Goal: Task Accomplishment & Management: Use online tool/utility

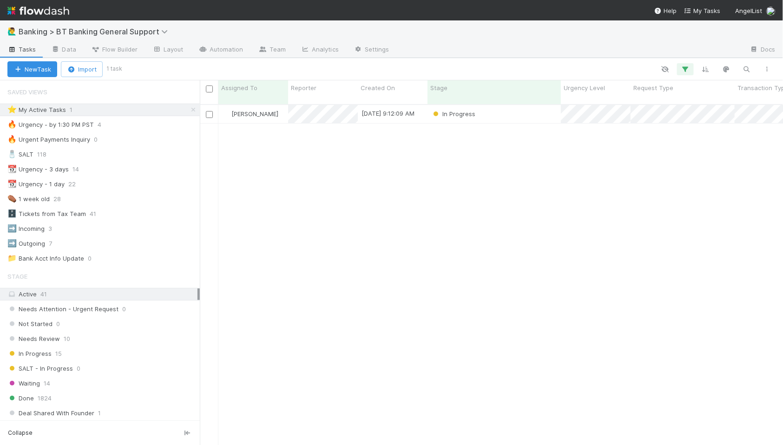
scroll to position [349, 583]
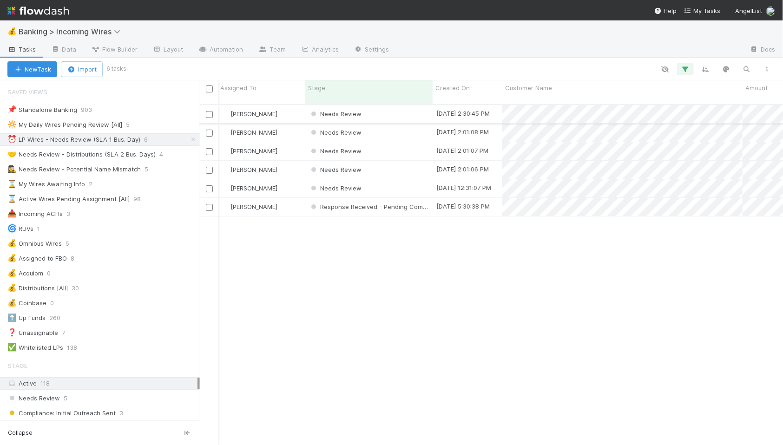
click at [393, 105] on div "Needs Review" at bounding box center [368, 114] width 127 height 18
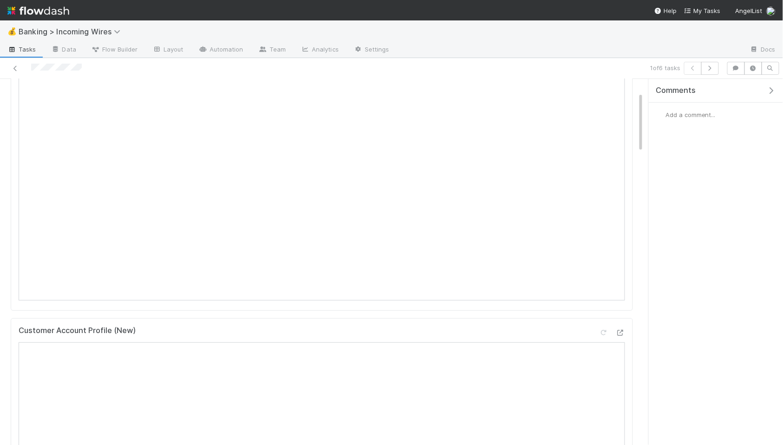
scroll to position [52, 0]
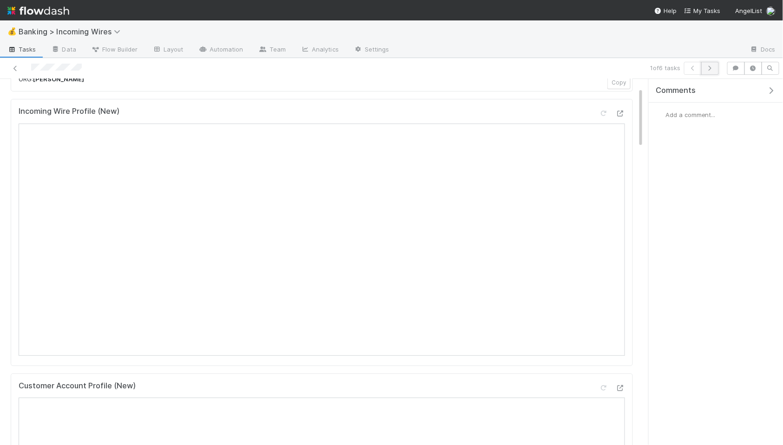
click at [711, 71] on button "button" at bounding box center [711, 68] width 18 height 13
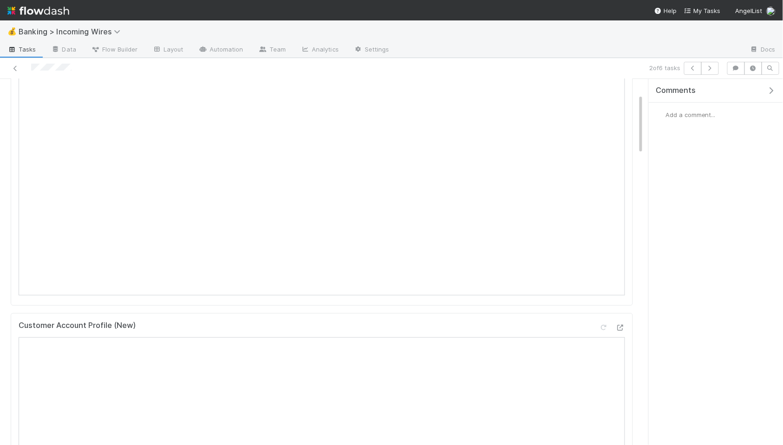
scroll to position [114, 0]
click at [714, 69] on icon "button" at bounding box center [710, 69] width 9 height 6
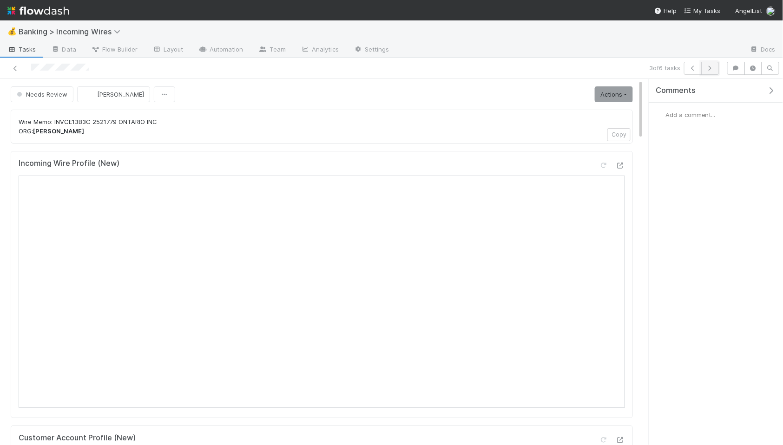
click at [713, 69] on icon "button" at bounding box center [710, 69] width 9 height 6
click at [708, 66] on icon "button" at bounding box center [710, 69] width 9 height 6
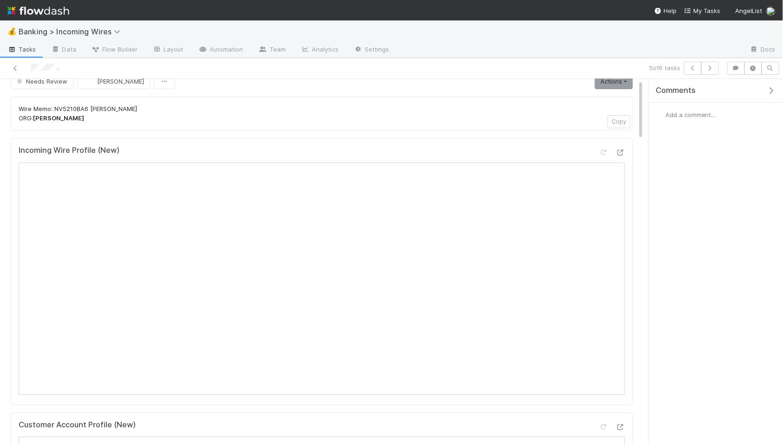
scroll to position [0, 0]
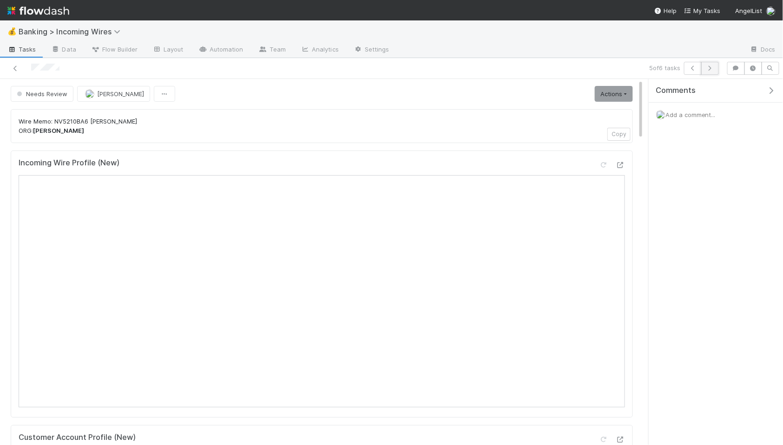
click at [709, 70] on icon "button" at bounding box center [710, 69] width 9 height 6
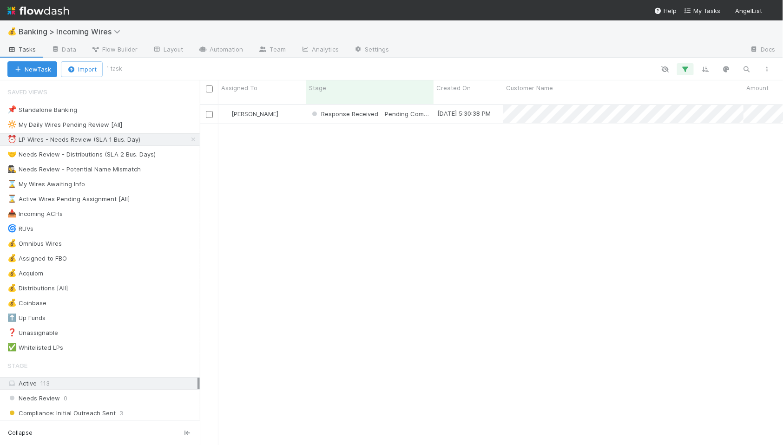
scroll to position [0, 0]
click at [92, 157] on div "🤝 Needs Review - Distributions (SLA 2 Bus. Days)" at bounding box center [81, 155] width 148 height 12
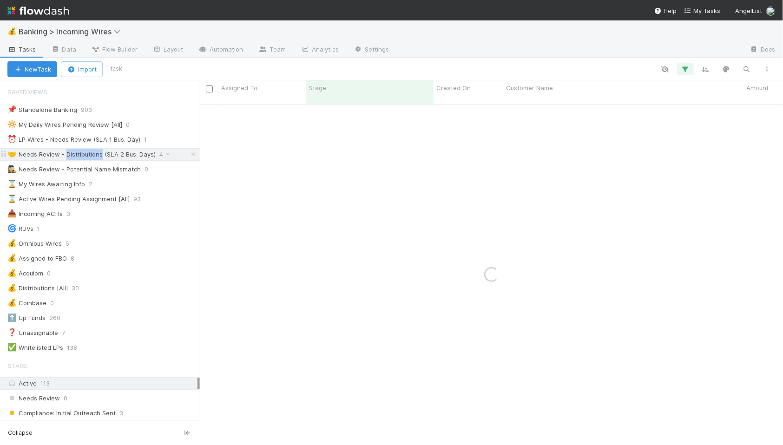
click at [92, 157] on div "🤝 Needs Review - Distributions (SLA 2 Bus. Days)" at bounding box center [81, 155] width 148 height 12
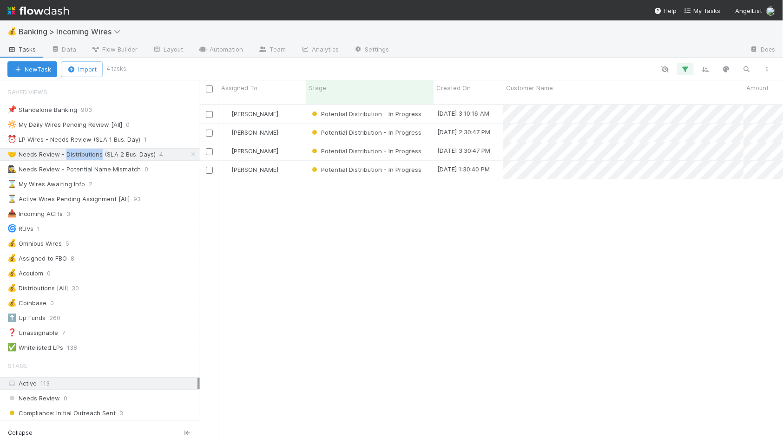
scroll to position [349, 583]
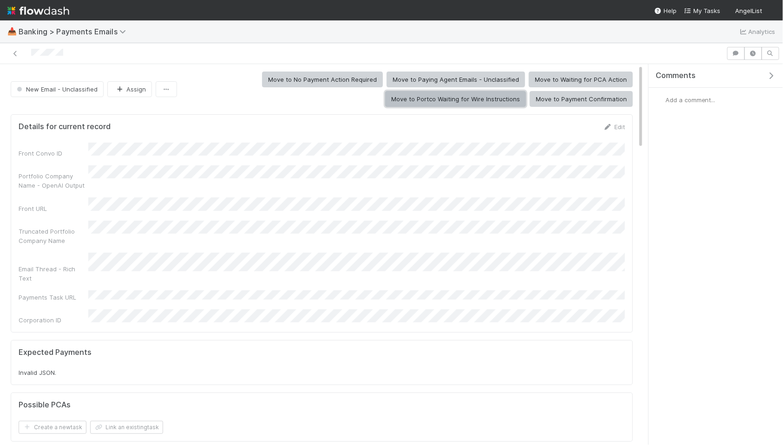
click at [457, 103] on button "Move to Portco Waiting for Wire Instructions" at bounding box center [455, 99] width 141 height 16
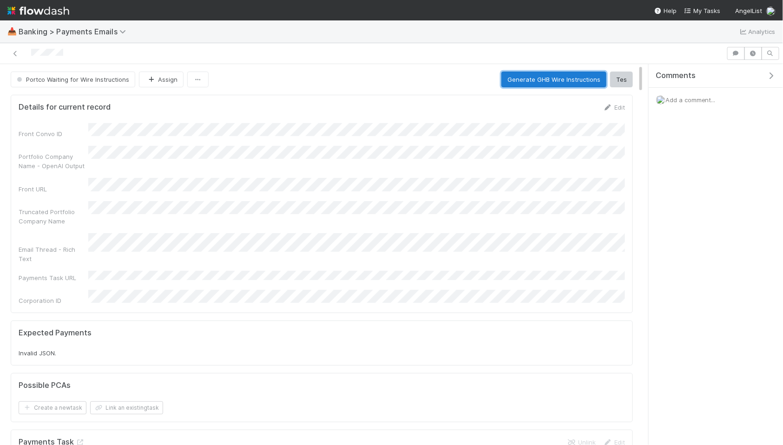
click at [539, 81] on button "Generate GHB Wire Instructions" at bounding box center [554, 80] width 105 height 16
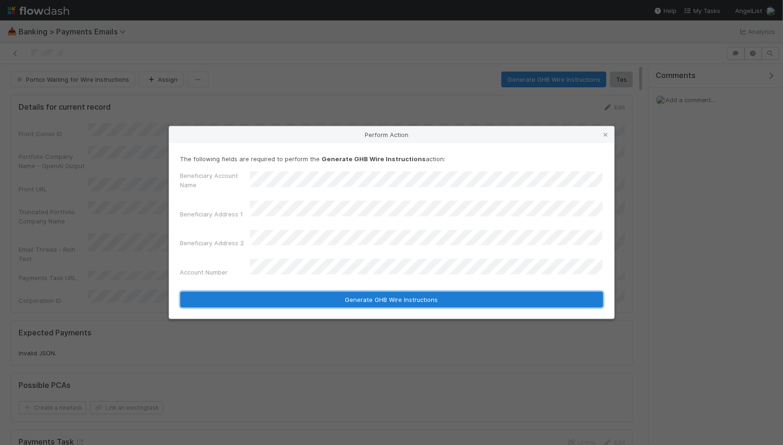
click at [360, 293] on button "Generate GHB Wire Instructions" at bounding box center [391, 300] width 423 height 16
